Goal: Task Accomplishment & Management: Manage account settings

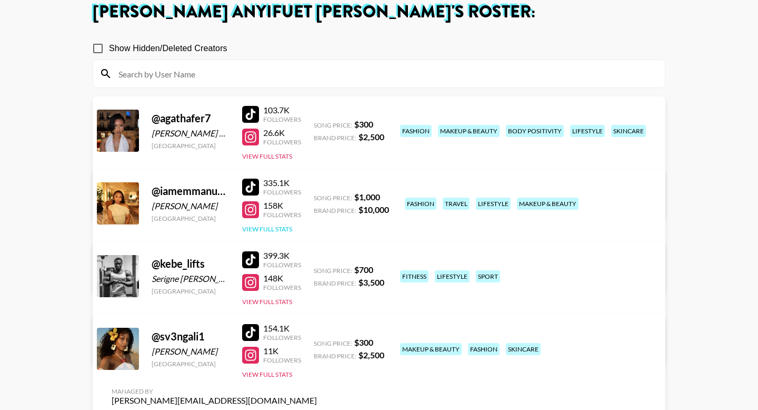
scroll to position [108, 0]
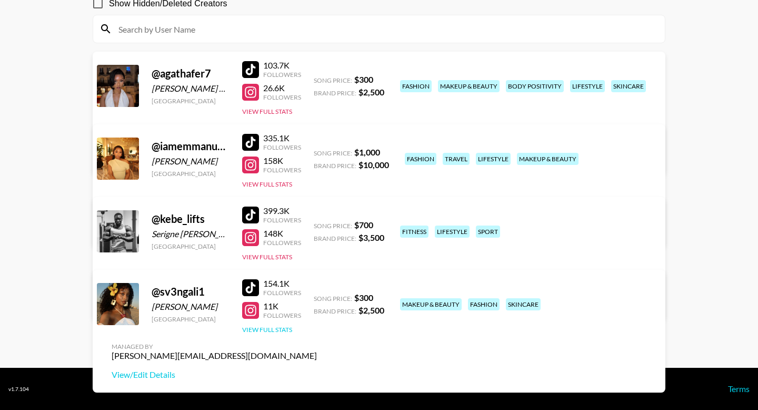
click at [277, 329] on button "View Full Stats" at bounding box center [267, 329] width 50 height 8
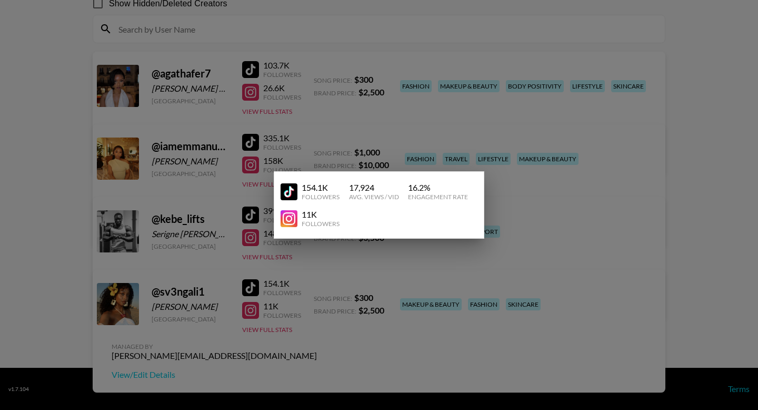
click at [400, 319] on div at bounding box center [379, 205] width 758 height 410
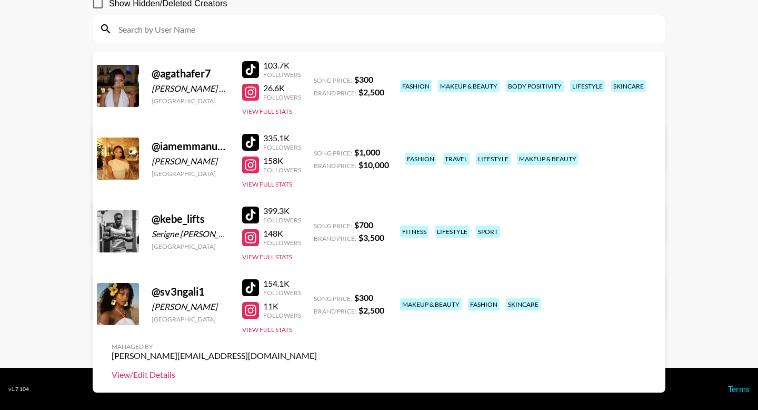
click at [317, 369] on link "View/Edit Details" at bounding box center [214, 374] width 205 height 11
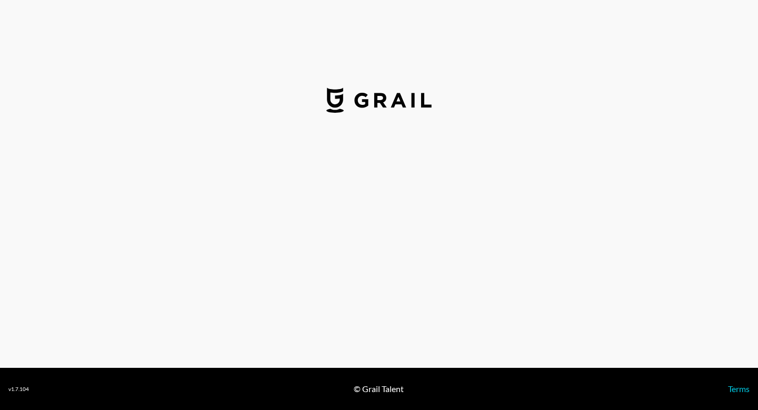
select select "USD"
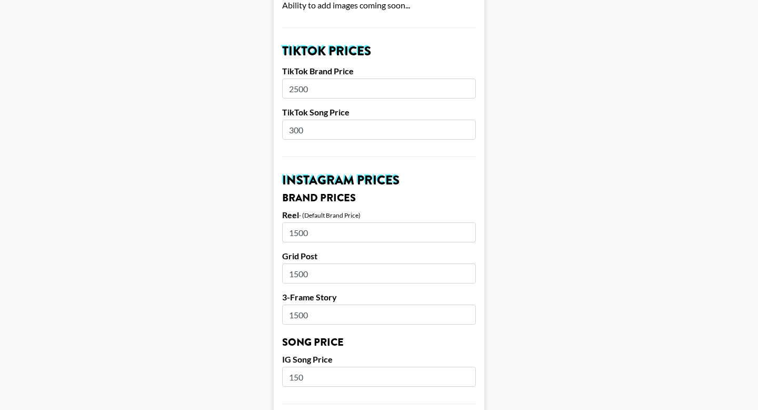
scroll to position [354, 0]
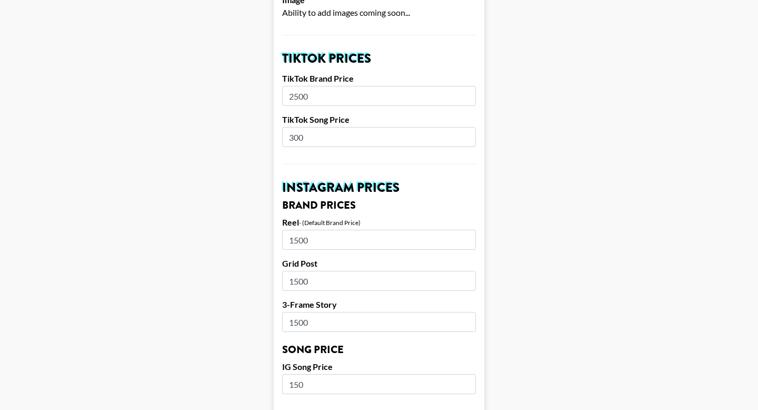
drag, startPoint x: 299, startPoint y: 80, endPoint x: 279, endPoint y: 80, distance: 20.0
click at [279, 80] on form "Airtable ID: reczzQ0AVzh96pG0q Manager(s) tania.anyifuet@grail-talent.com ​ Tik…" at bounding box center [379, 367] width 211 height 1325
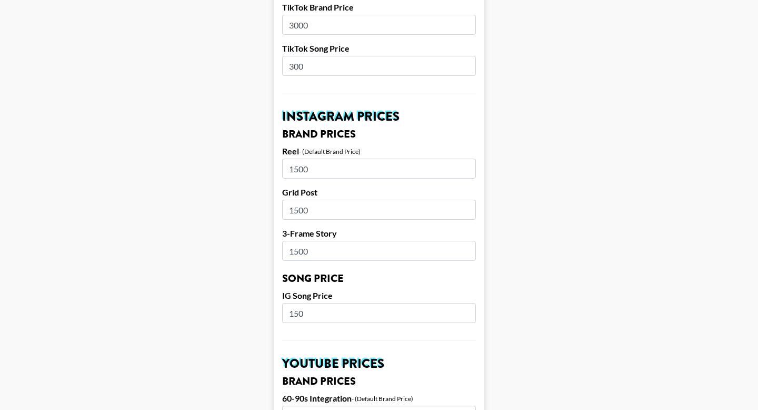
scroll to position [430, 0]
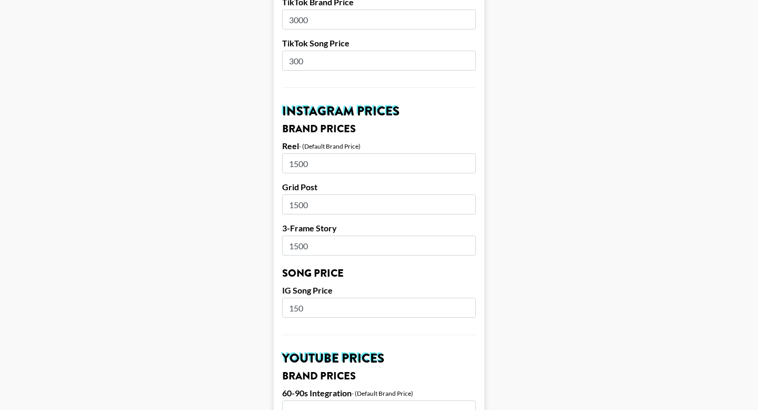
type input "3000"
drag, startPoint x: 318, startPoint y: 46, endPoint x: 274, endPoint y: 46, distance: 44.2
click at [274, 46] on form "Airtable ID: reczzQ0AVzh96pG0q Manager(s) tania.anyifuet@grail-talent.com ​ Tik…" at bounding box center [379, 291] width 211 height 1325
type input "400"
drag, startPoint x: 339, startPoint y: 191, endPoint x: 296, endPoint y: 190, distance: 42.7
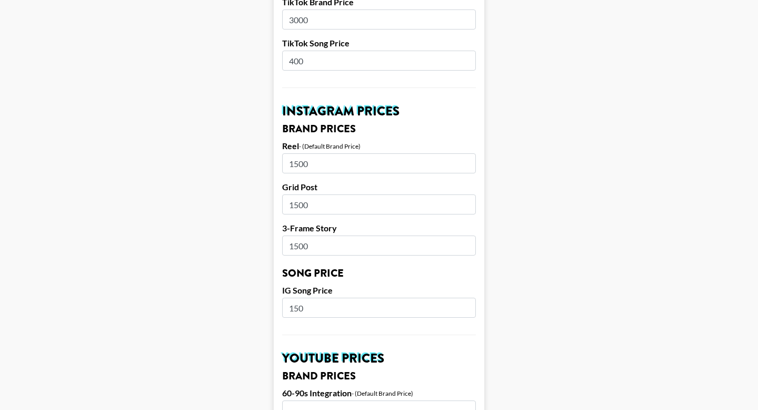
click at [296, 194] on input "1500" at bounding box center [379, 204] width 194 height 20
type input "1000"
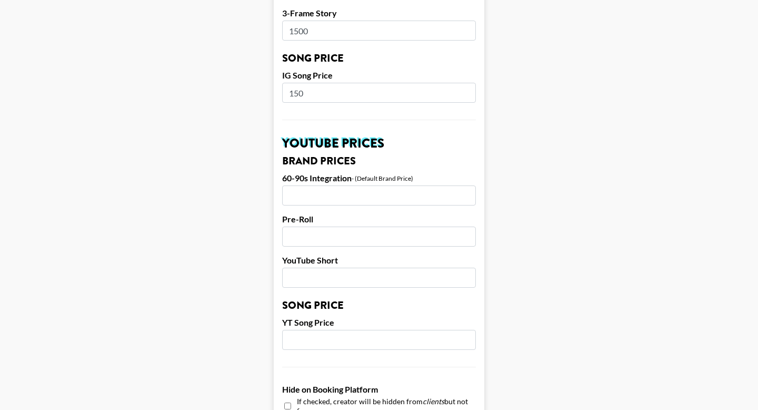
scroll to position [644, 0]
drag, startPoint x: 331, startPoint y: 77, endPoint x: 249, endPoint y: 81, distance: 82.2
click at [249, 81] on main "Airtable ID: reczzQ0AVzh96pG0q Manager(s) tania.anyifuet@grail-talent.com ​ Tik…" at bounding box center [378, 77] width 741 height 1325
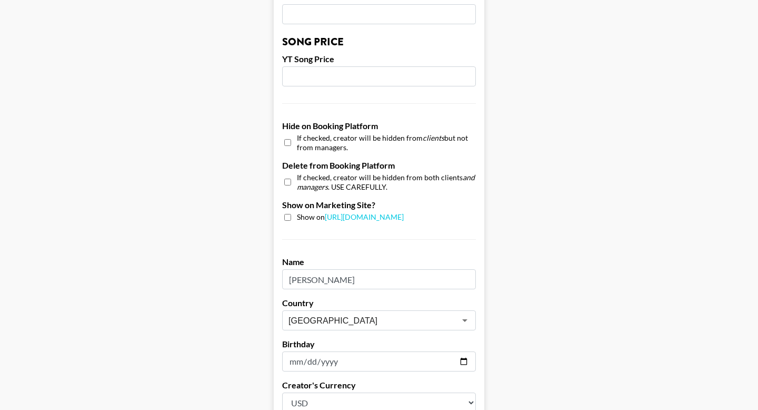
scroll to position [914, 0]
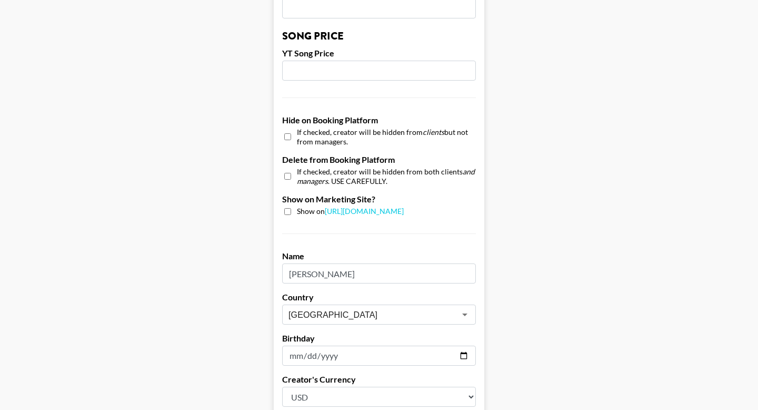
type input "250"
click at [287, 208] on input "checkbox" at bounding box center [287, 211] width 7 height 7
checkbox input "true"
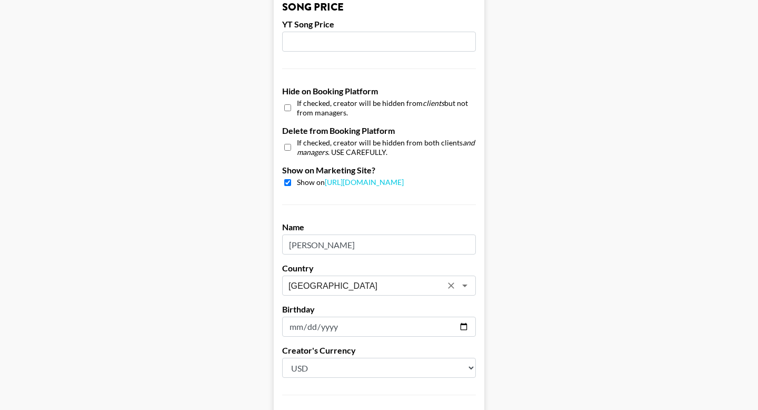
scroll to position [1019, 0]
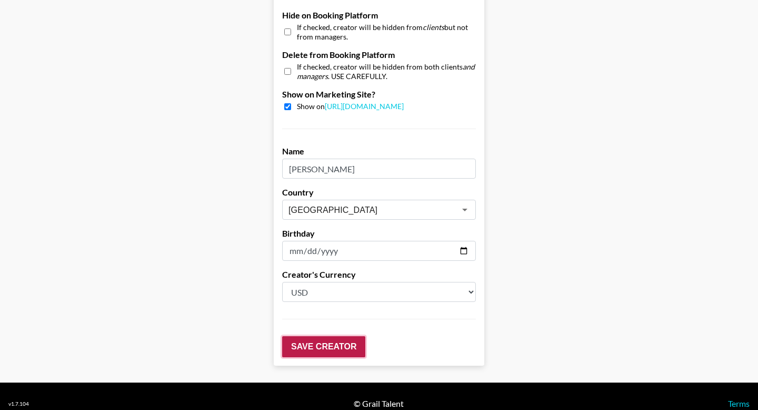
click at [336, 336] on input "Save Creator" at bounding box center [323, 346] width 83 height 21
